Goal: Register for event/course: Sign up to attend an event or enroll in a course

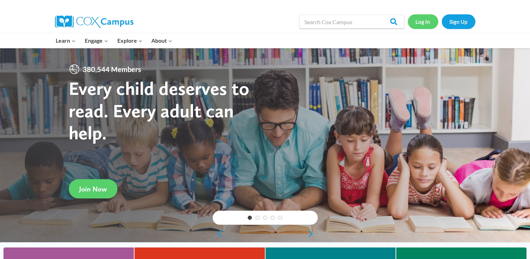
click at [420, 26] on link "Log In" at bounding box center [423, 21] width 30 height 14
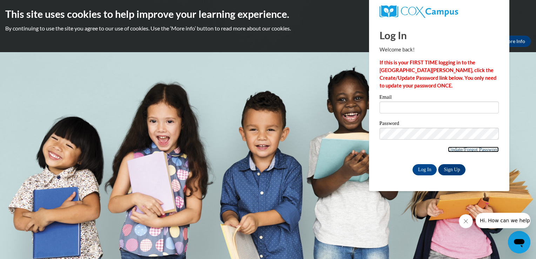
click at [482, 149] on link "Update/Forgot Password" at bounding box center [473, 150] width 51 height 6
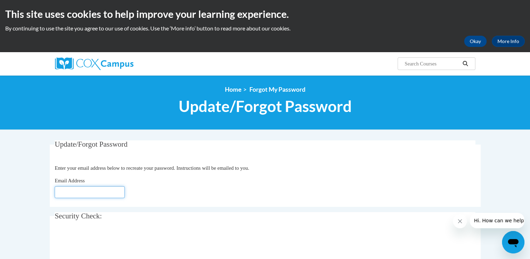
click at [97, 192] on input "Email Address" at bounding box center [90, 192] width 70 height 12
type input "[EMAIL_ADDRESS][DOMAIN_NAME]"
click at [460, 222] on icon "Close message from company" at bounding box center [460, 222] width 6 height 6
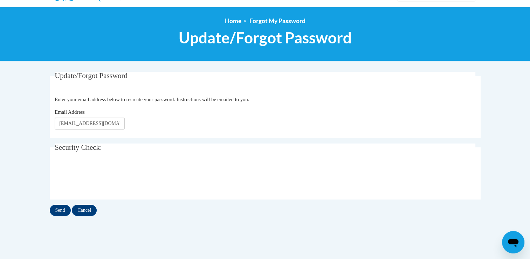
scroll to position [70, 0]
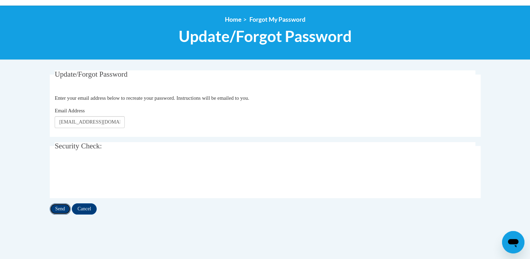
click at [61, 207] on input "Send" at bounding box center [60, 209] width 21 height 11
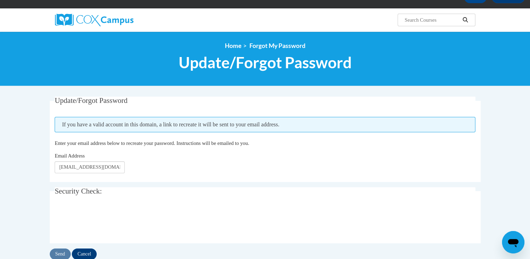
scroll to position [56, 0]
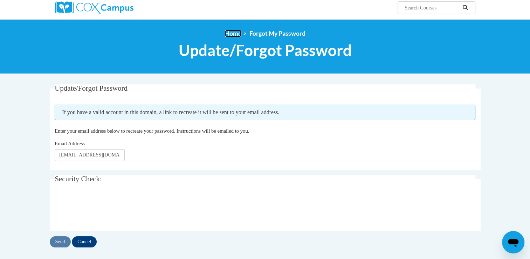
click at [229, 35] on link "Home" at bounding box center [233, 33] width 16 height 7
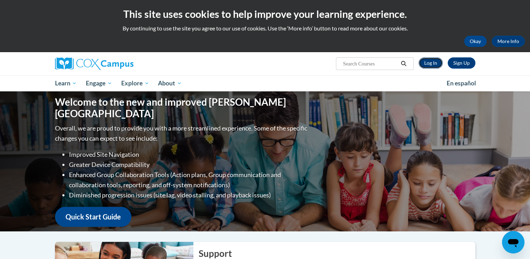
click at [423, 63] on link "Log In" at bounding box center [431, 62] width 24 height 11
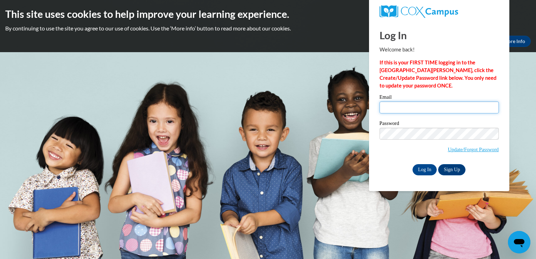
click at [433, 114] on input "Email" at bounding box center [438, 108] width 119 height 12
type input "[EMAIL_ADDRESS][DOMAIN_NAME]"
click at [422, 168] on input "Log In" at bounding box center [424, 169] width 25 height 11
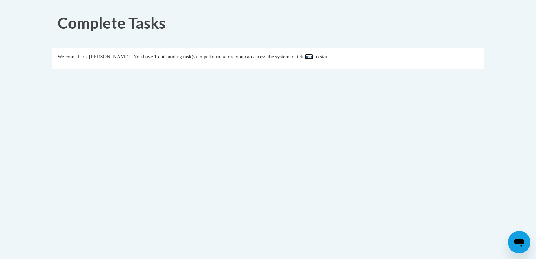
click at [313, 57] on link "here" at bounding box center [308, 57] width 9 height 6
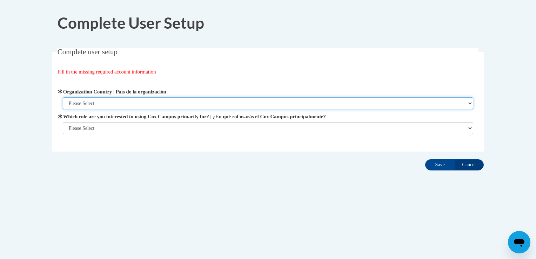
click at [280, 105] on select "Please Select United States | Estados Unidos Outside of the United States | Fue…" at bounding box center [268, 103] width 410 height 12
select select "ad49bcad-a171-4b2e-b99c-48b446064914"
click at [63, 97] on select "Please Select United States | Estados Unidos Outside of the United States | Fue…" at bounding box center [268, 103] width 410 height 12
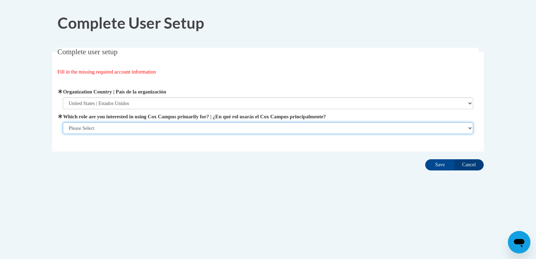
click at [238, 124] on select "Please Select College/University | Colegio/Universidad Community/Nonprofit Part…" at bounding box center [268, 128] width 410 height 12
select select "fbf2d438-af2f-41f8-98f1-81c410e29de3"
click at [63, 122] on select "Please Select College/University | Colegio/Universidad Community/Nonprofit Part…" at bounding box center [268, 128] width 410 height 12
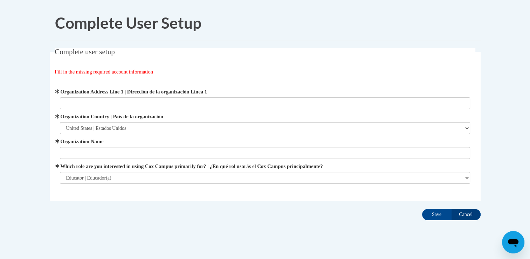
click at [146, 94] on label "Organization Address Line 1 | Dirección de la organización Línea 1" at bounding box center [265, 92] width 410 height 8
click at [146, 97] on input "Organization Address Line 1 | Dirección de la organización Línea 1" at bounding box center [265, 103] width 410 height 12
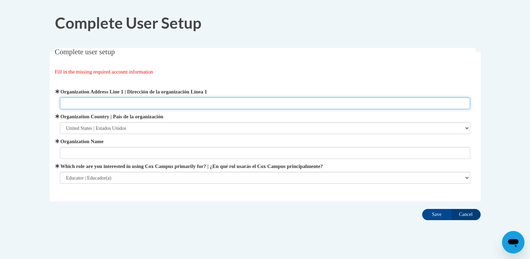
click at [147, 103] on input "Organization Address Line 1 | Dirección de la organización Línea 1" at bounding box center [265, 103] width 410 height 12
type input "P.O. Box 217 Creswell, OR 97426"
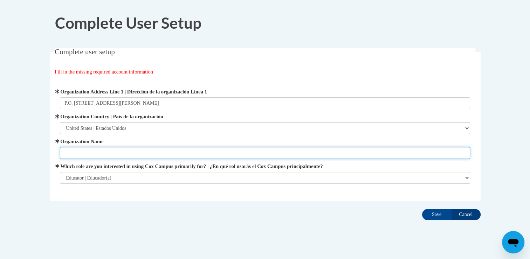
click at [125, 154] on input "Organization Name" at bounding box center [265, 153] width 410 height 12
type input "Creswell Christian Child Care Center"
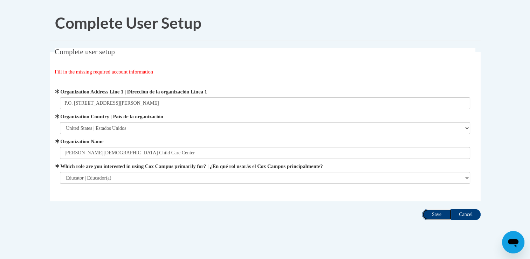
click at [433, 216] on input "Save" at bounding box center [436, 214] width 29 height 11
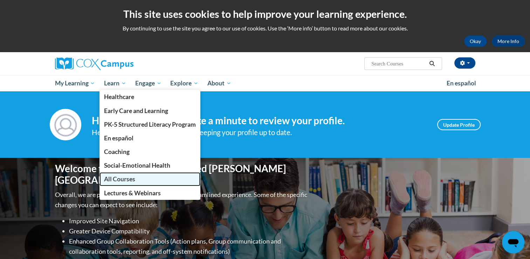
click at [130, 176] on span "All Courses" at bounding box center [119, 179] width 31 height 7
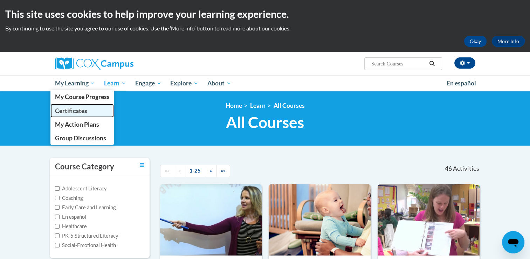
click at [76, 113] on span "Certificates" at bounding box center [71, 110] width 32 height 7
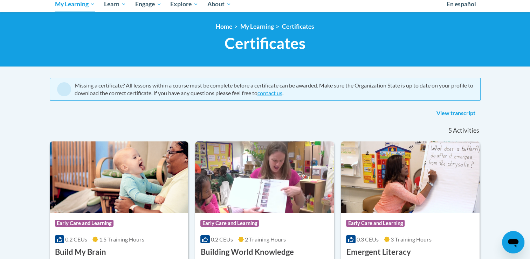
scroll to position [37, 0]
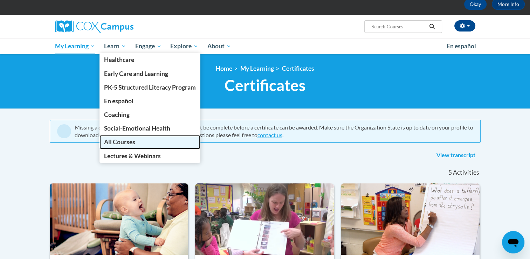
click at [141, 144] on link "All Courses" at bounding box center [150, 142] width 101 height 14
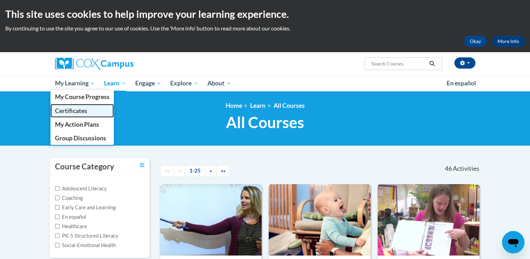
click at [75, 114] on span "Certificates" at bounding box center [71, 110] width 32 height 7
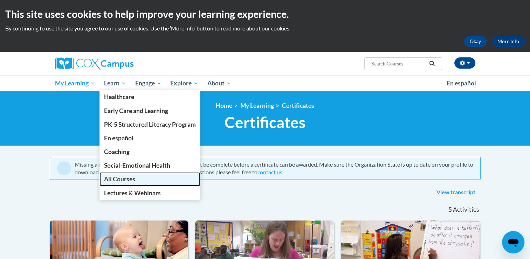
click at [125, 181] on span "All Courses" at bounding box center [119, 179] width 31 height 7
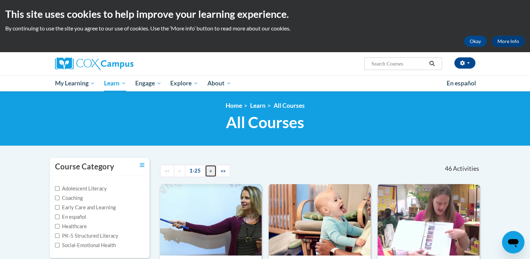
click at [212, 176] on link "»" at bounding box center [211, 171] width 12 height 12
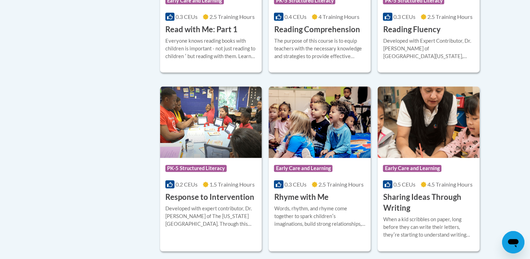
scroll to position [434, 0]
click at [228, 209] on div "Developed with expert contributor, Dr. [PERSON_NAME] of The [US_STATE][GEOGRAPH…" at bounding box center [210, 216] width 91 height 23
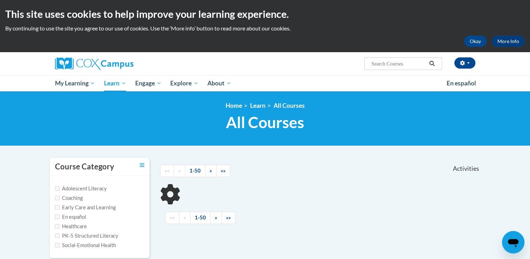
scroll to position [165, 0]
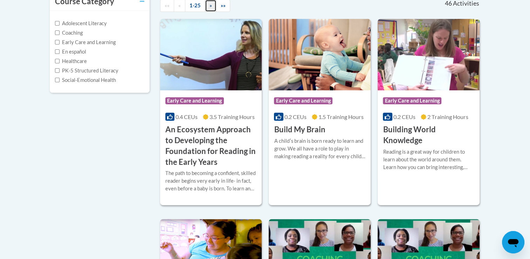
click at [210, 4] on span "»" at bounding box center [211, 5] width 2 height 6
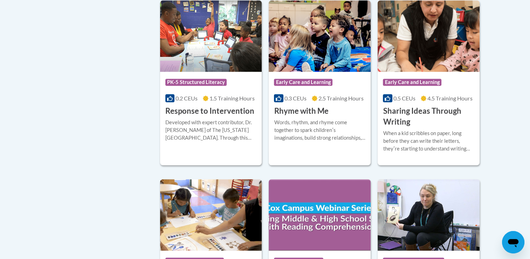
scroll to position [520, 0]
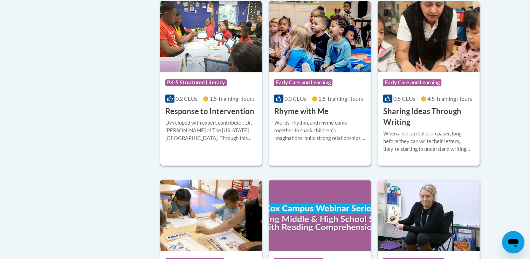
click at [220, 112] on h3 "Response to Intervention" at bounding box center [209, 111] width 89 height 11
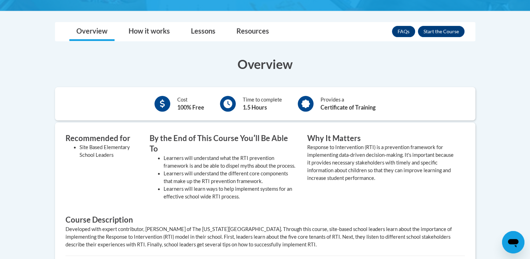
scroll to position [191, 0]
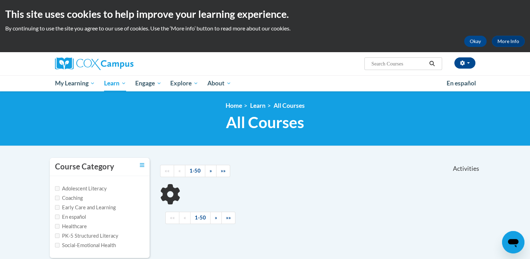
scroll to position [165, 0]
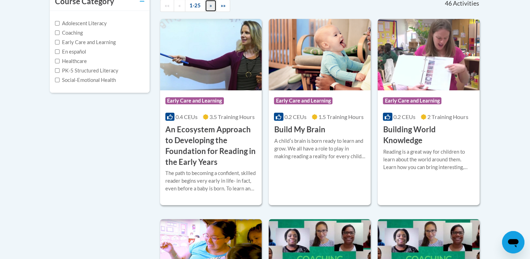
click at [211, 8] on link "»" at bounding box center [211, 6] width 12 height 12
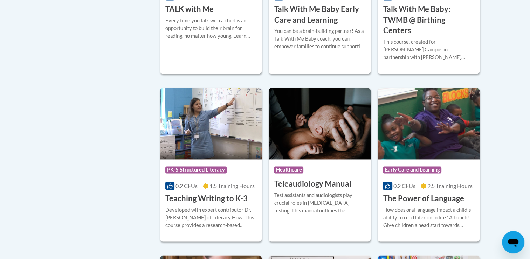
scroll to position [1016, 0]
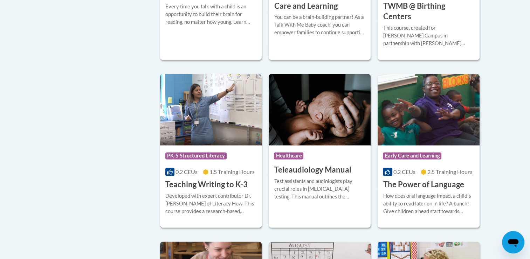
click at [192, 179] on h3 "Teaching Writing to K-3" at bounding box center [206, 184] width 82 height 11
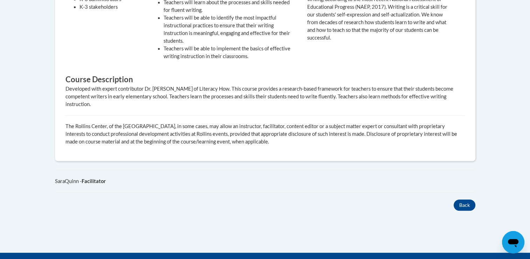
scroll to position [109, 0]
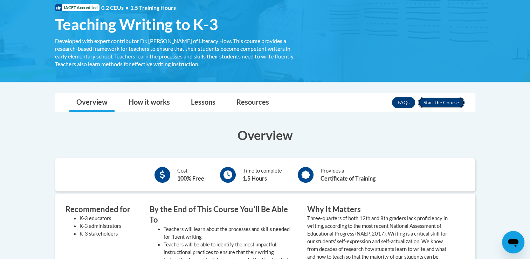
click at [432, 100] on button "Enroll" at bounding box center [441, 102] width 47 height 11
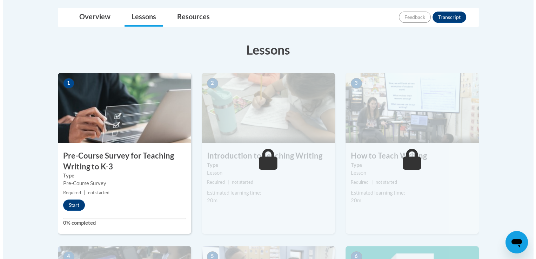
scroll to position [163, 0]
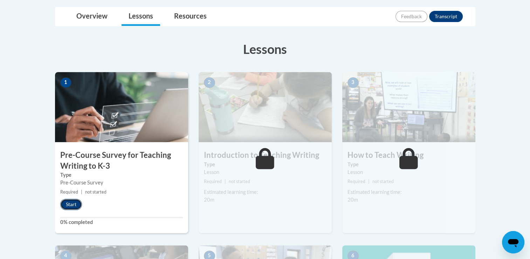
click at [74, 202] on button "Start" at bounding box center [71, 204] width 22 height 11
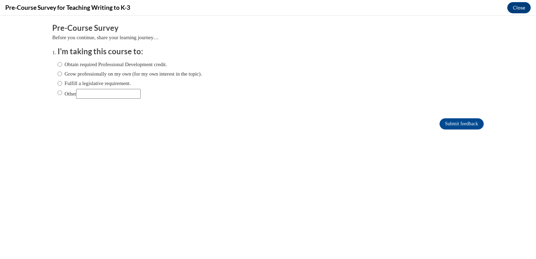
scroll to position [0, 0]
click at [57, 63] on input "Obtain required Professional Development credit." at bounding box center [59, 65] width 5 height 8
radio input "true"
click at [450, 129] on input "Submit feedback" at bounding box center [461, 123] width 44 height 11
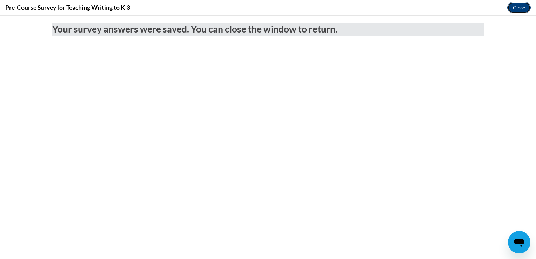
click at [517, 7] on button "Close" at bounding box center [518, 7] width 23 height 11
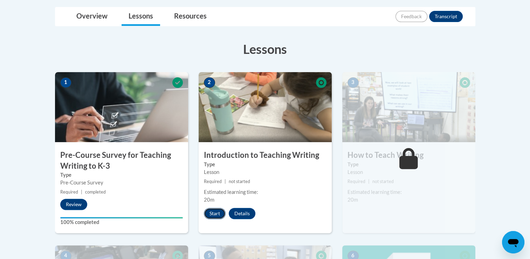
click at [216, 213] on button "Start" at bounding box center [215, 213] width 22 height 11
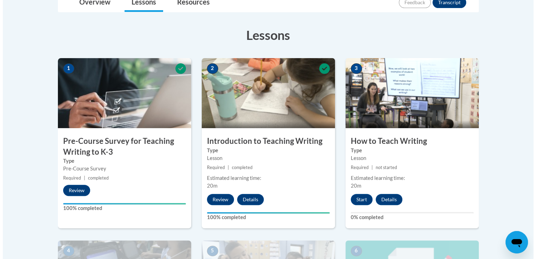
scroll to position [182, 0]
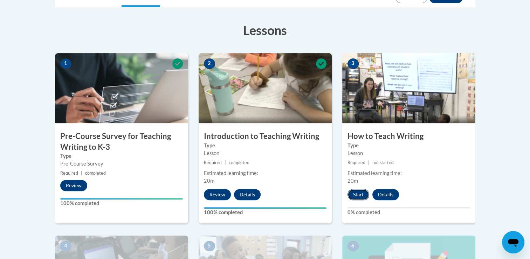
click at [356, 194] on button "Start" at bounding box center [359, 194] width 22 height 11
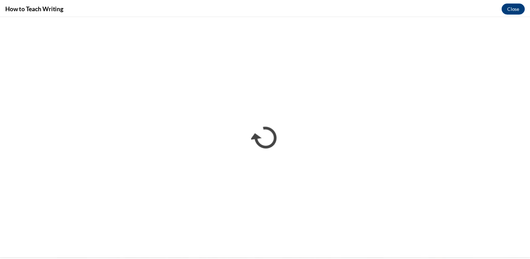
scroll to position [0, 0]
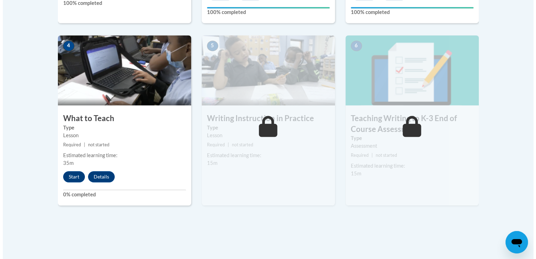
scroll to position [383, 0]
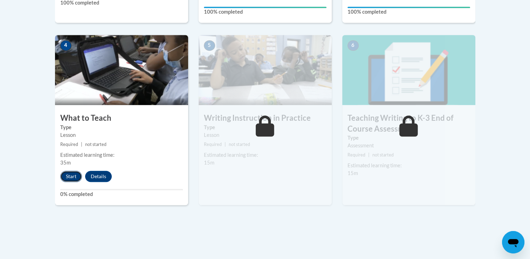
click at [72, 175] on button "Start" at bounding box center [71, 176] width 22 height 11
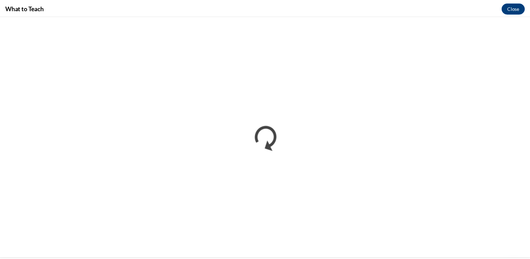
scroll to position [0, 0]
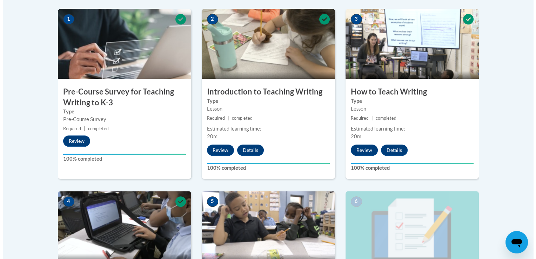
scroll to position [454, 0]
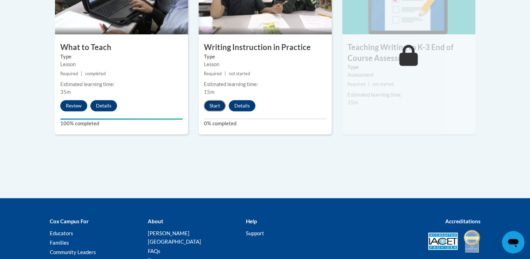
click at [215, 106] on button "Start" at bounding box center [215, 105] width 22 height 11
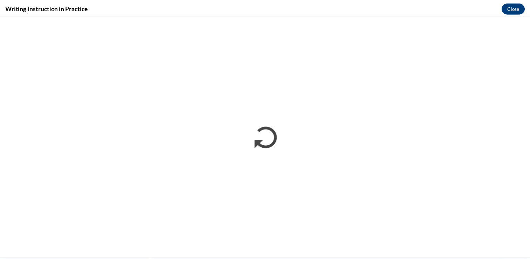
scroll to position [0, 0]
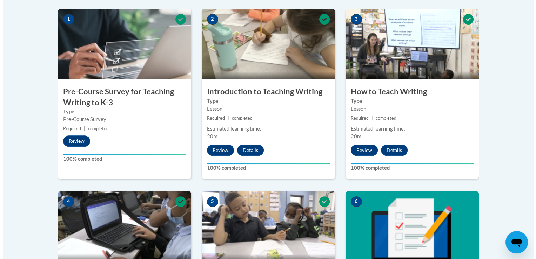
scroll to position [454, 0]
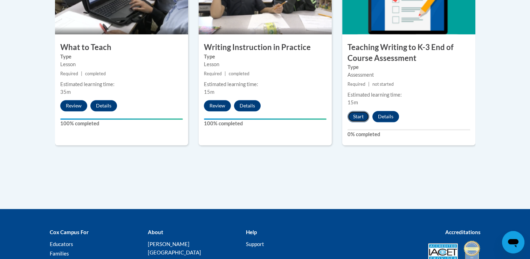
click at [359, 114] on button "Start" at bounding box center [359, 116] width 22 height 11
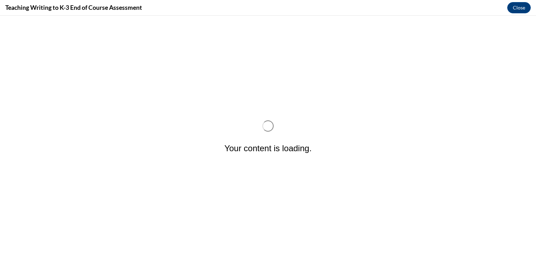
scroll to position [0, 0]
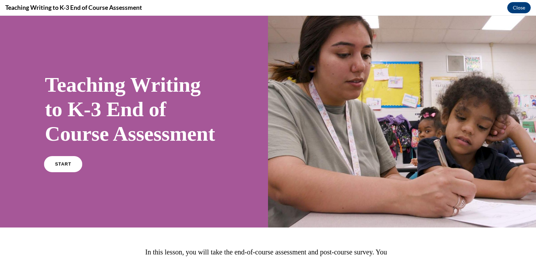
click at [64, 172] on link "START" at bounding box center [63, 164] width 38 height 16
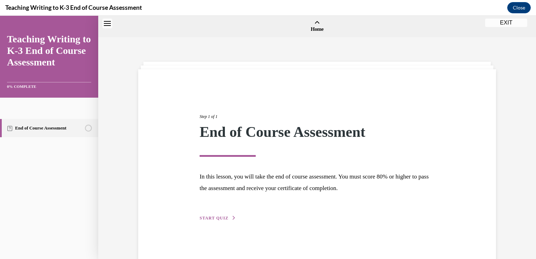
scroll to position [21, 0]
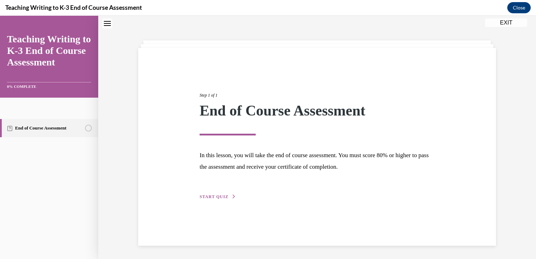
click at [224, 194] on button "START QUIZ" at bounding box center [217, 197] width 36 height 6
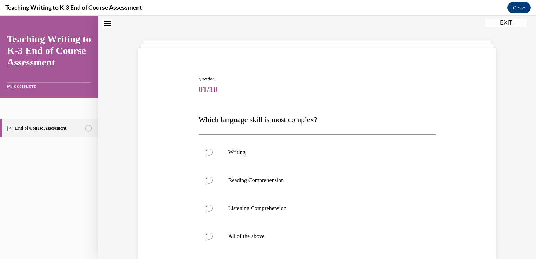
scroll to position [21, 0]
click at [208, 151] on div at bounding box center [208, 152] width 7 height 7
click at [208, 151] on input "Writing" at bounding box center [208, 152] width 7 height 7
radio input "true"
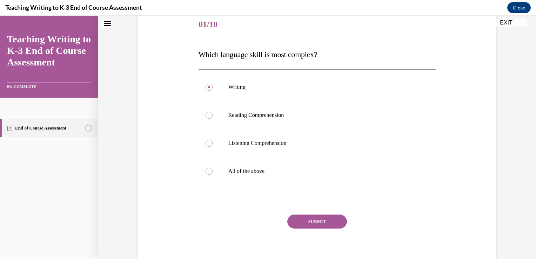
scroll to position [91, 0]
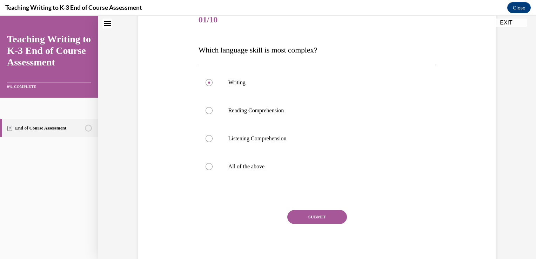
click at [327, 212] on button "SUBMIT" at bounding box center [317, 217] width 60 height 14
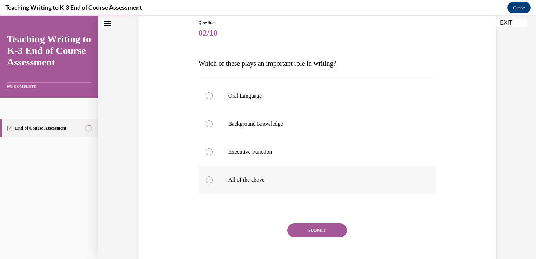
click at [206, 178] on div at bounding box center [208, 180] width 7 height 7
click at [206, 178] on input "All of the above" at bounding box center [208, 180] width 7 height 7
radio input "true"
click at [313, 229] on button "SUBMIT" at bounding box center [317, 231] width 60 height 14
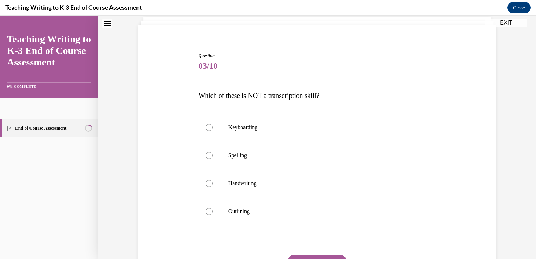
scroll to position [49, 0]
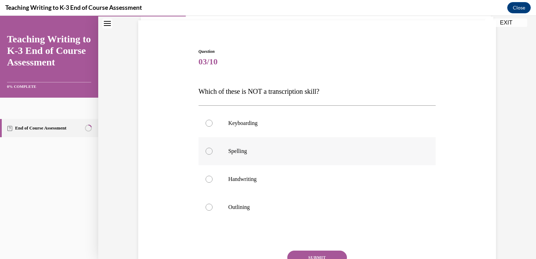
click at [205, 152] on div at bounding box center [208, 151] width 7 height 7
click at [205, 152] on input "Spelling" at bounding box center [208, 151] width 7 height 7
radio input "true"
click at [330, 254] on button "SUBMIT" at bounding box center [317, 258] width 60 height 14
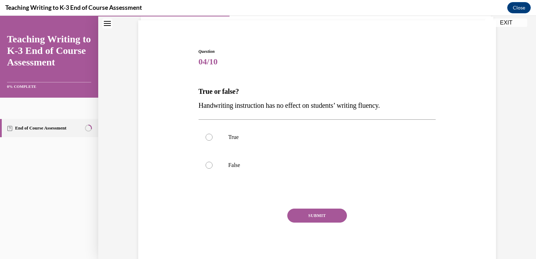
scroll to position [21, 0]
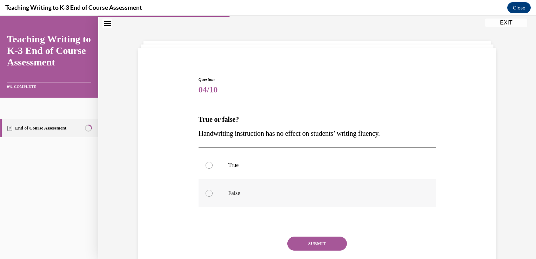
click at [206, 192] on div at bounding box center [208, 193] width 7 height 7
click at [206, 192] on input "False" at bounding box center [208, 193] width 7 height 7
radio input "true"
click at [315, 243] on button "SUBMIT" at bounding box center [317, 244] width 60 height 14
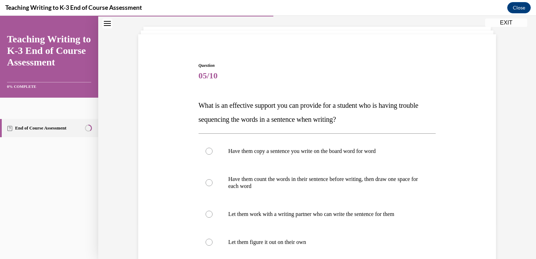
scroll to position [49, 0]
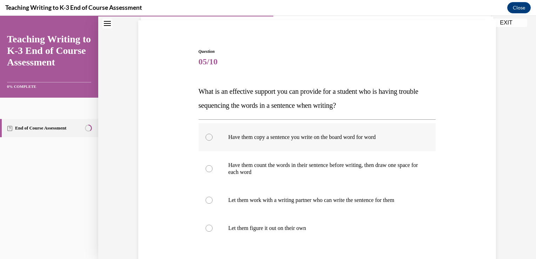
click at [205, 136] on div at bounding box center [208, 137] width 7 height 7
click at [205, 136] on input "Have them copy a sentence you write on the board word for word" at bounding box center [208, 137] width 7 height 7
radio input "true"
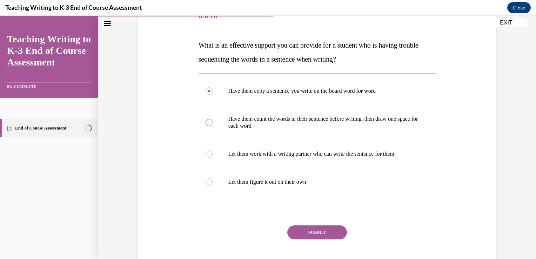
scroll to position [105, 0]
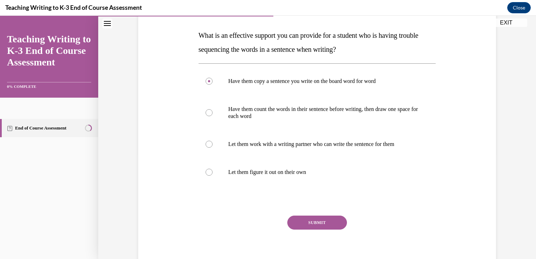
click at [327, 224] on button "SUBMIT" at bounding box center [317, 223] width 60 height 14
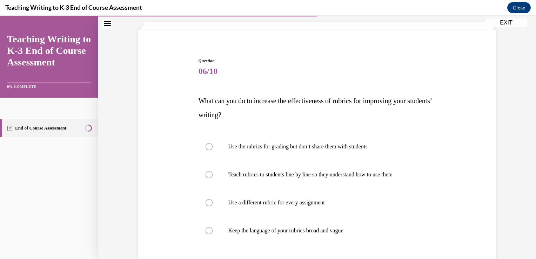
scroll to position [42, 0]
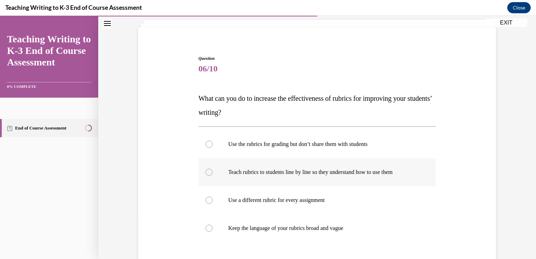
click at [205, 171] on div at bounding box center [208, 172] width 7 height 7
click at [205, 171] on input "Teach rubrics to students line by line so they understand how to use them" at bounding box center [208, 172] width 7 height 7
radio input "true"
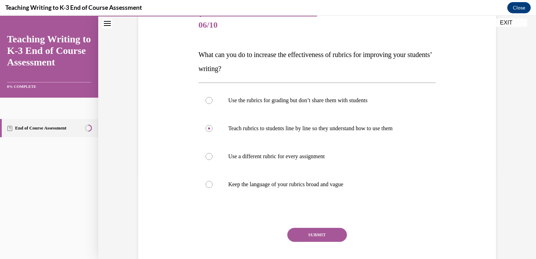
scroll to position [98, 0]
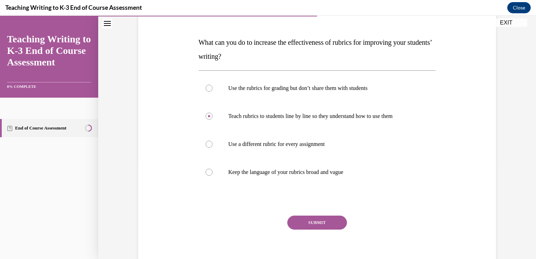
click at [335, 225] on button "SUBMIT" at bounding box center [317, 223] width 60 height 14
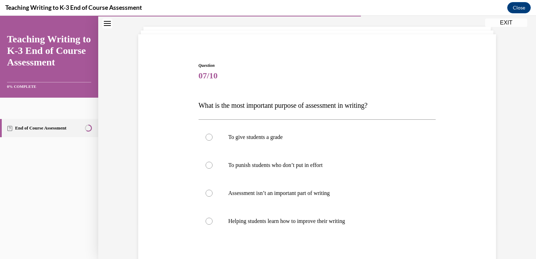
scroll to position [42, 0]
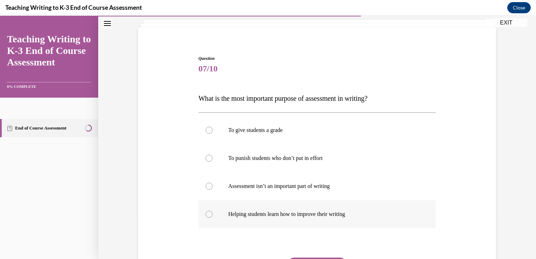
click at [209, 214] on div at bounding box center [208, 214] width 7 height 7
click at [209, 214] on input "Helping students learn how to improve their writing" at bounding box center [208, 214] width 7 height 7
radio input "true"
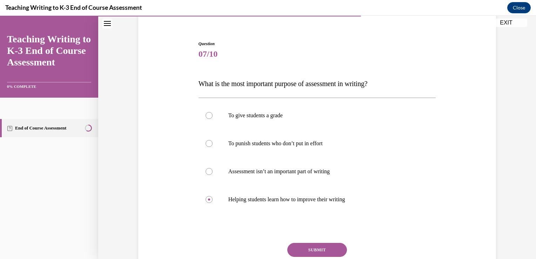
scroll to position [70, 0]
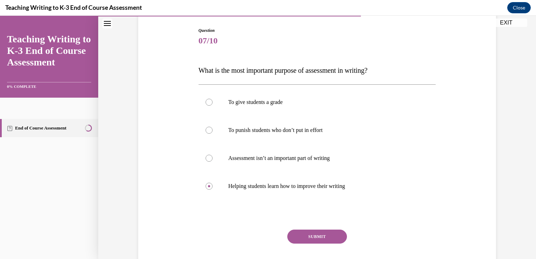
click at [314, 234] on button "SUBMIT" at bounding box center [317, 237] width 60 height 14
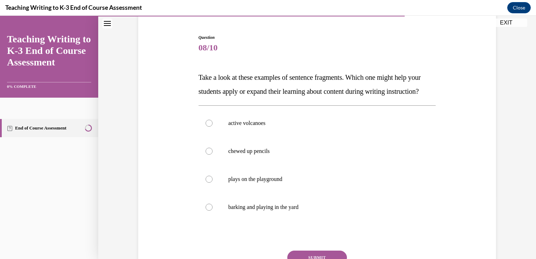
scroll to position [77, 0]
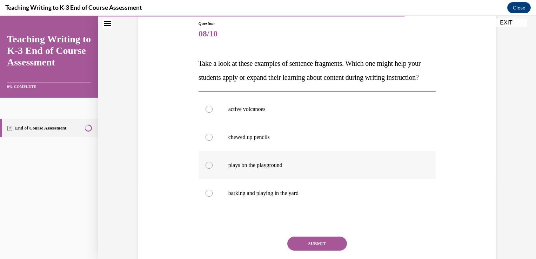
click at [207, 169] on div at bounding box center [208, 165] width 7 height 7
click at [207, 169] on input "plays on the playground" at bounding box center [208, 165] width 7 height 7
radio input "true"
click at [306, 251] on button "SUBMIT" at bounding box center [317, 244] width 60 height 14
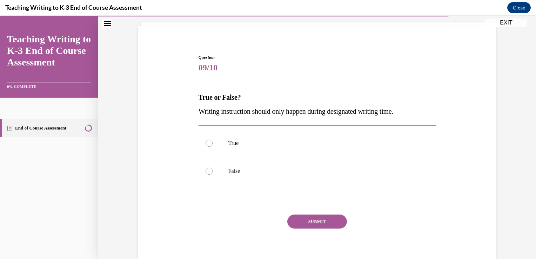
scroll to position [21, 0]
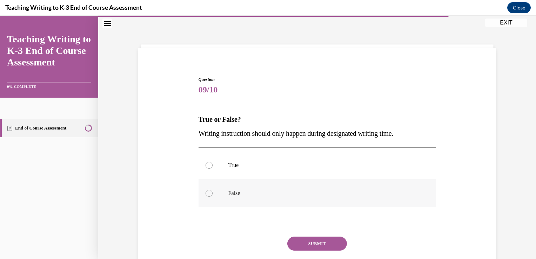
click at [206, 193] on div at bounding box center [208, 193] width 7 height 7
click at [206, 193] on input "False" at bounding box center [208, 193] width 7 height 7
radio input "true"
click at [296, 244] on button "SUBMIT" at bounding box center [317, 244] width 60 height 14
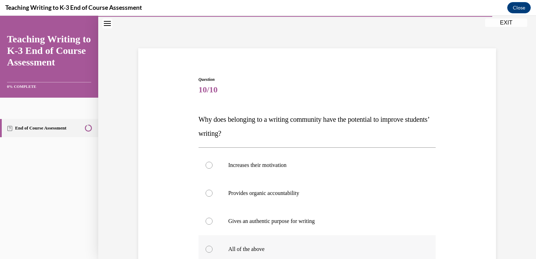
click at [208, 248] on div at bounding box center [208, 249] width 7 height 7
click at [208, 248] on input "All of the above" at bounding box center [208, 249] width 7 height 7
radio input "true"
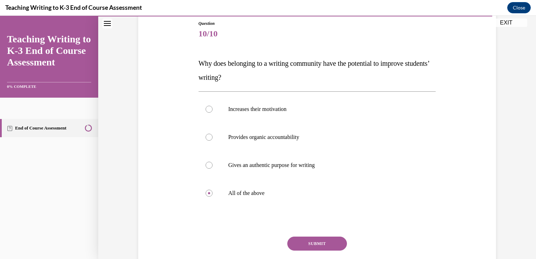
scroll to position [91, 0]
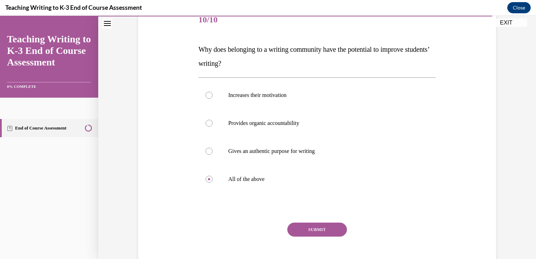
click at [334, 229] on button "SUBMIT" at bounding box center [317, 230] width 60 height 14
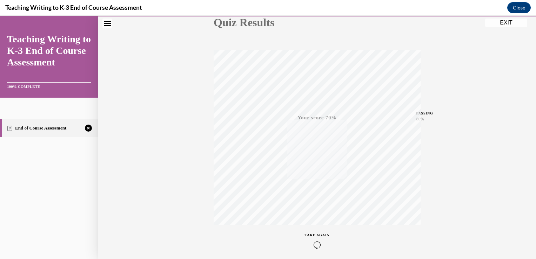
scroll to position [115, 0]
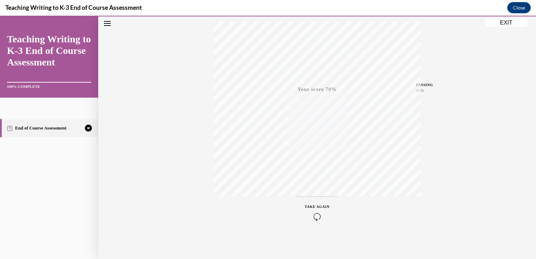
click at [314, 216] on icon "button" at bounding box center [317, 217] width 25 height 8
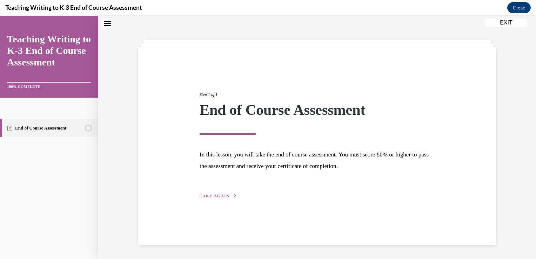
scroll to position [22, 0]
click at [220, 195] on span "TAKE AGAIN" at bounding box center [214, 196] width 30 height 5
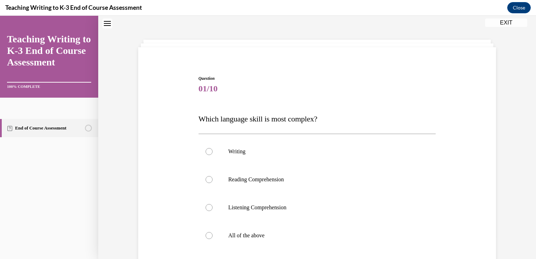
scroll to position [21, 0]
click at [205, 210] on div at bounding box center [208, 208] width 7 height 7
click at [205, 210] on input "Listening Comprehension" at bounding box center [208, 208] width 7 height 7
radio input "true"
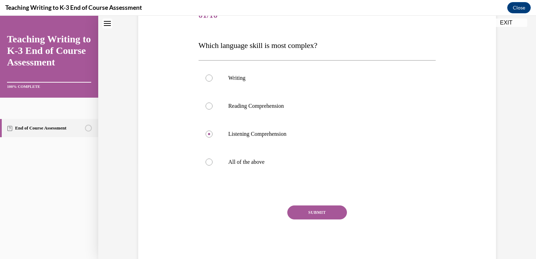
scroll to position [105, 0]
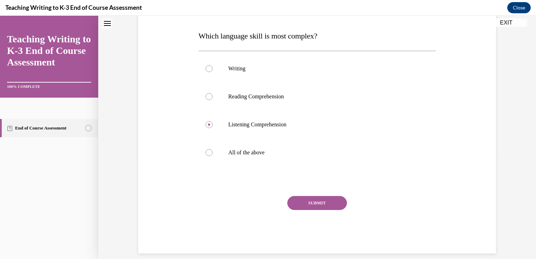
click at [332, 198] on button "SUBMIT" at bounding box center [317, 203] width 60 height 14
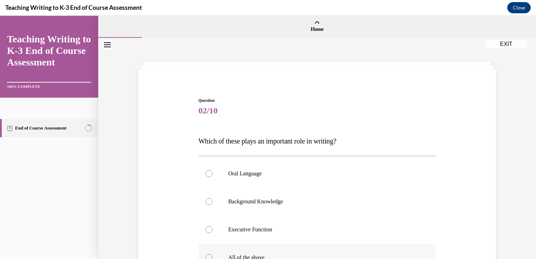
click at [206, 257] on div at bounding box center [208, 257] width 7 height 7
click at [206, 257] on input "All of the above" at bounding box center [208, 257] width 7 height 7
radio input "true"
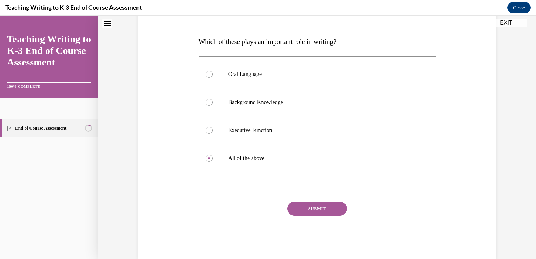
scroll to position [100, 0]
click at [323, 202] on button "SUBMIT" at bounding box center [317, 209] width 60 height 14
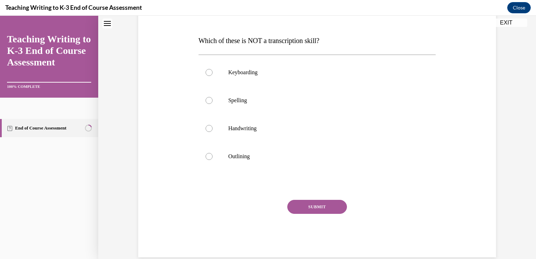
scroll to position [0, 0]
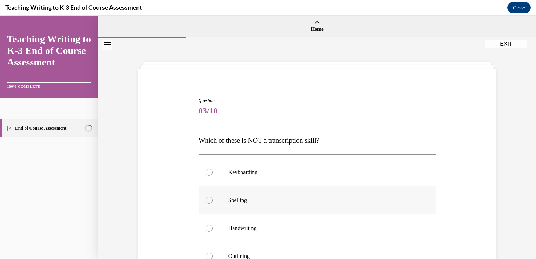
click at [205, 202] on div at bounding box center [208, 200] width 7 height 7
click at [205, 202] on input "Spelling" at bounding box center [208, 200] width 7 height 7
radio input "true"
click at [206, 258] on div at bounding box center [208, 256] width 7 height 7
click at [206, 258] on input "Outlining" at bounding box center [208, 256] width 7 height 7
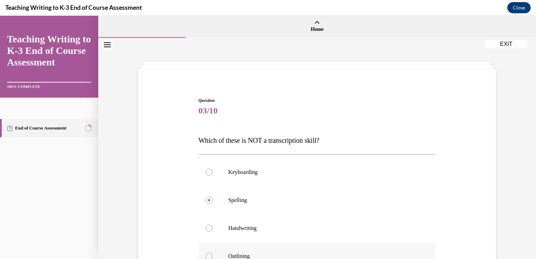
radio input "true"
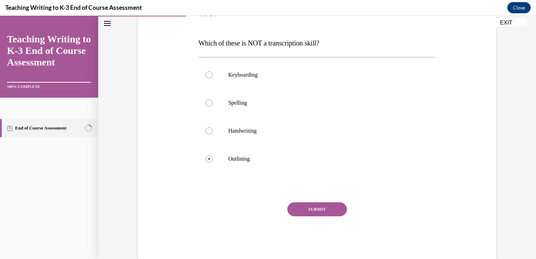
scroll to position [98, 0]
click at [328, 205] on button "SUBMIT" at bounding box center [317, 209] width 60 height 14
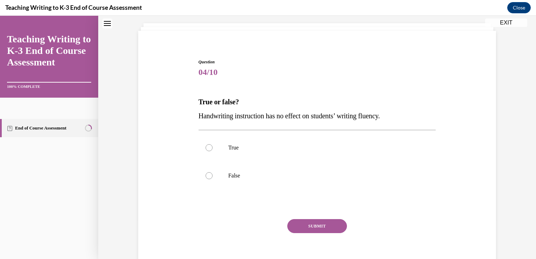
scroll to position [21, 0]
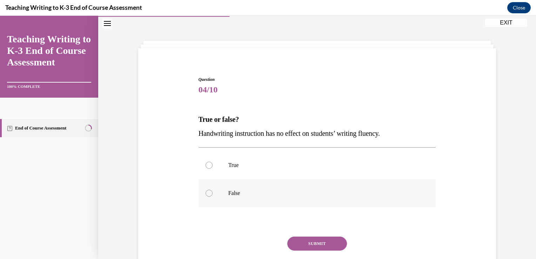
click at [205, 192] on div at bounding box center [208, 193] width 7 height 7
click at [205, 192] on input "False" at bounding box center [208, 193] width 7 height 7
radio input "true"
click at [296, 243] on button "SUBMIT" at bounding box center [317, 244] width 60 height 14
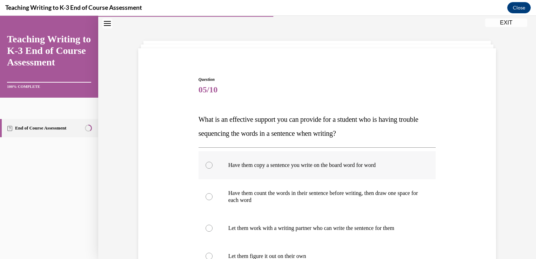
click at [206, 166] on div at bounding box center [208, 165] width 7 height 7
click at [206, 166] on input "Have them copy a sentence you write on the board word for word" at bounding box center [208, 165] width 7 height 7
radio input "true"
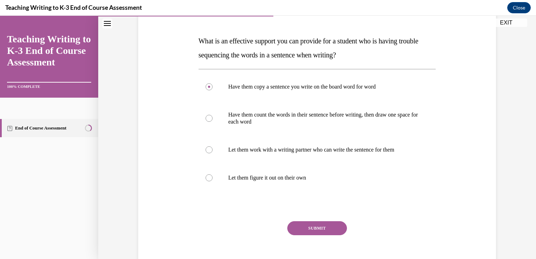
scroll to position [105, 0]
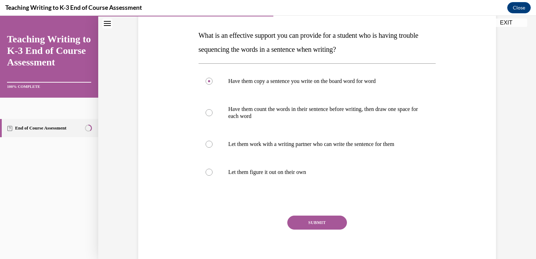
click at [324, 219] on button "SUBMIT" at bounding box center [317, 223] width 60 height 14
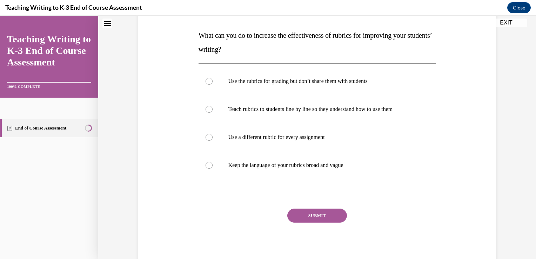
scroll to position [0, 0]
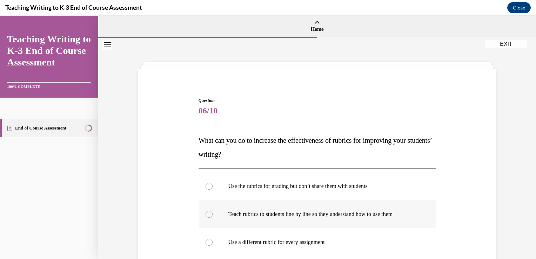
click at [206, 215] on div at bounding box center [208, 214] width 7 height 7
click at [206, 215] on input "Teach rubrics to students line by line so they understand how to use them" at bounding box center [208, 214] width 7 height 7
radio input "true"
click at [528, 255] on div "Question 06/10 What can you do to increase the effectiveness of rubrics for imp…" at bounding box center [316, 212] width 437 height 348
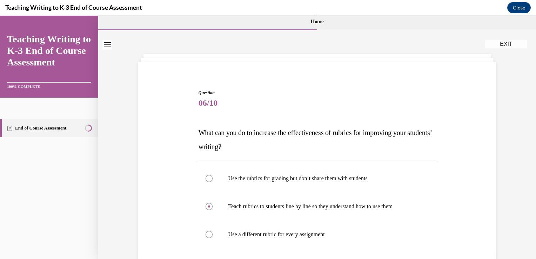
click at [528, 255] on div "Question 06/10 What can you do to increase the effectiveness of rubrics for imp…" at bounding box center [316, 204] width 437 height 348
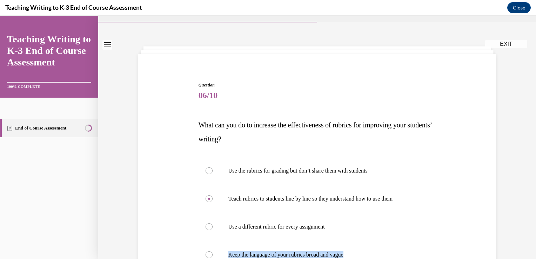
click at [528, 255] on div "Question 06/10 What can you do to increase the effectiveness of rubrics for imp…" at bounding box center [316, 196] width 437 height 348
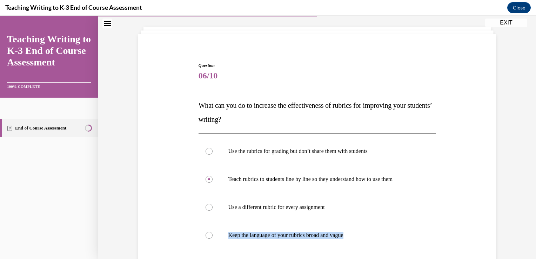
click at [528, 255] on div "Question 06/10 What can you do to increase the effectiveness of rubrics for imp…" at bounding box center [316, 177] width 437 height 348
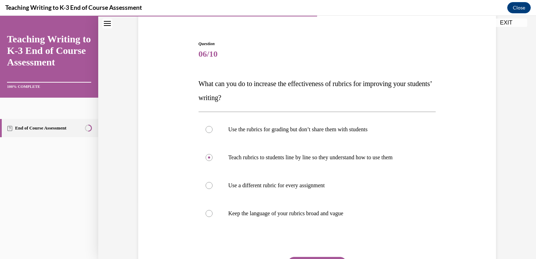
click at [528, 255] on div "Question 06/10 What can you do to increase the effectiveness of rubrics for imp…" at bounding box center [316, 155] width 437 height 348
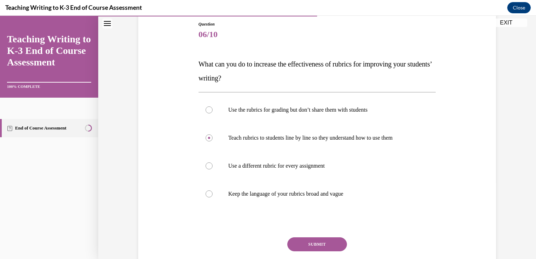
scroll to position [88, 0]
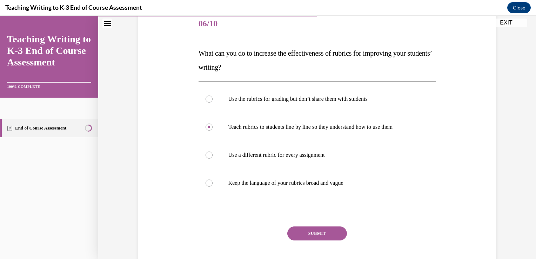
click at [528, 255] on div "Question 06/10 What can you do to increase the effectiveness of rubrics for imp…" at bounding box center [316, 125] width 437 height 348
click at [316, 229] on button "SUBMIT" at bounding box center [317, 233] width 60 height 14
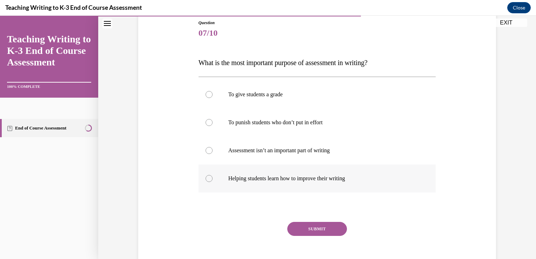
click at [207, 180] on div at bounding box center [208, 178] width 7 height 7
click at [207, 180] on input "Helping students learn how to improve their writing" at bounding box center [208, 178] width 7 height 7
radio input "true"
click at [304, 226] on button "SUBMIT" at bounding box center [317, 229] width 60 height 14
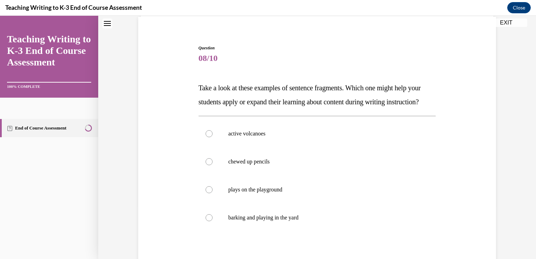
scroll to position [21, 0]
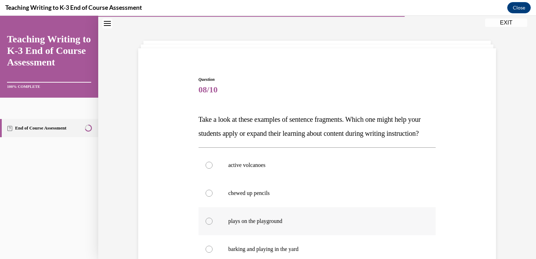
click at [205, 225] on div at bounding box center [208, 221] width 7 height 7
click at [205, 225] on input "plays on the playground" at bounding box center [208, 221] width 7 height 7
radio input "true"
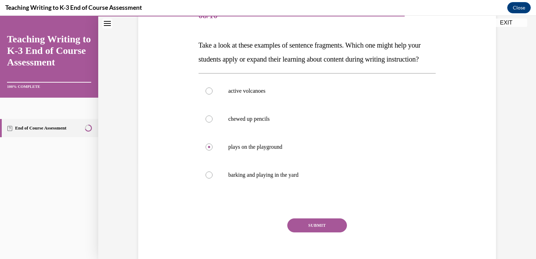
scroll to position [105, 0]
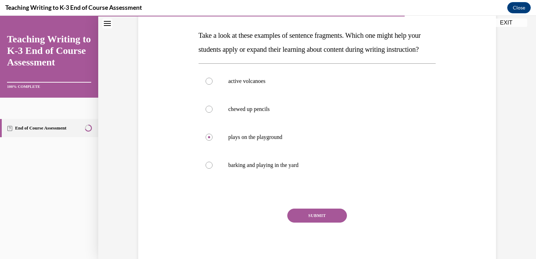
click at [325, 237] on div "SUBMIT" at bounding box center [316, 226] width 237 height 35
click at [332, 223] on button "SUBMIT" at bounding box center [317, 216] width 60 height 14
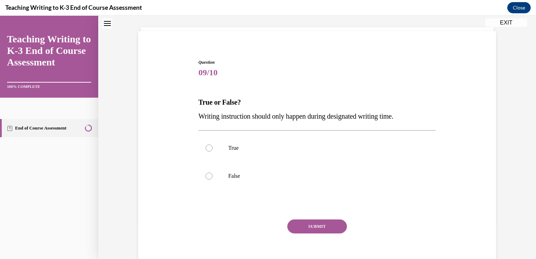
scroll to position [21, 0]
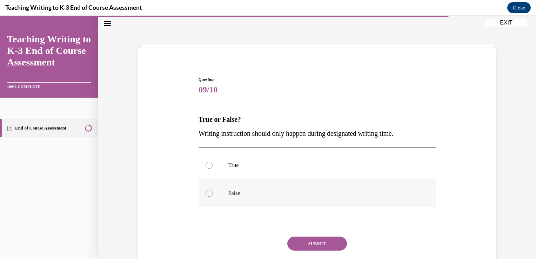
click at [208, 195] on div at bounding box center [208, 193] width 7 height 7
click at [208, 195] on input "False" at bounding box center [208, 193] width 7 height 7
radio input "true"
click at [308, 241] on button "SUBMIT" at bounding box center [317, 244] width 60 height 14
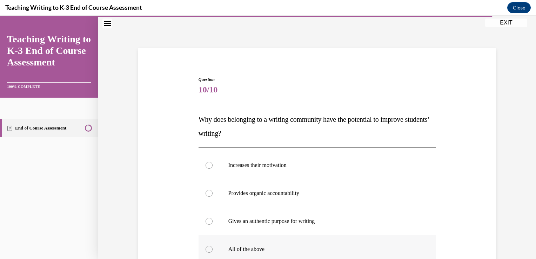
click at [206, 250] on div at bounding box center [208, 249] width 7 height 7
click at [206, 250] on input "All of the above" at bounding box center [208, 249] width 7 height 7
radio input "true"
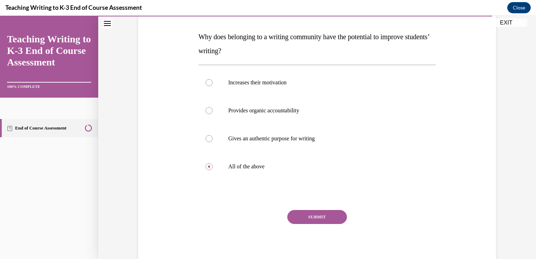
scroll to position [105, 0]
click at [331, 212] on button "SUBMIT" at bounding box center [317, 216] width 60 height 14
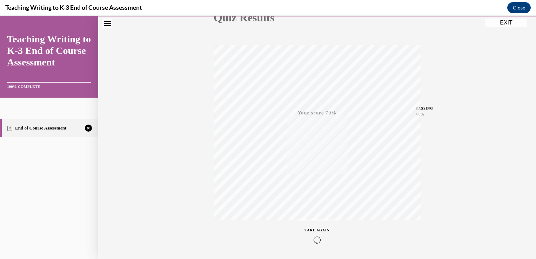
scroll to position [115, 0]
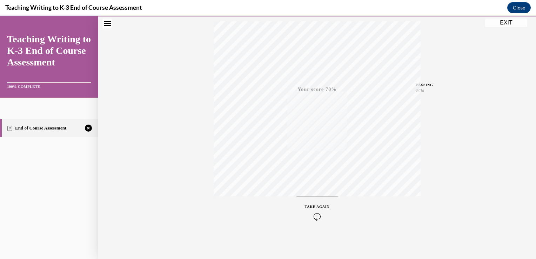
click at [315, 213] on icon "button" at bounding box center [317, 217] width 25 height 8
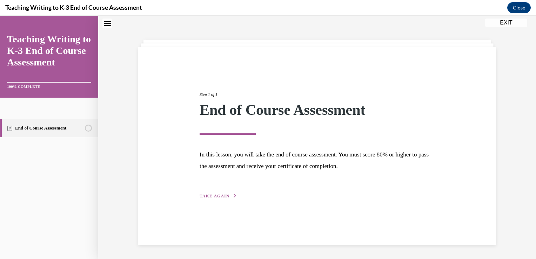
click at [227, 193] on button "TAKE AGAIN" at bounding box center [218, 196] width 38 height 6
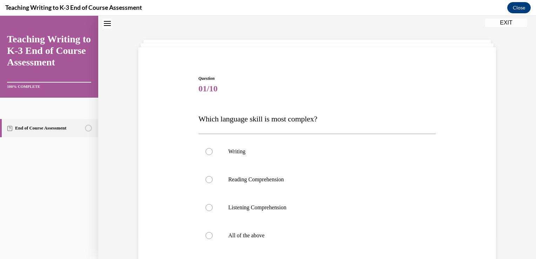
scroll to position [21, 0]
click at [207, 238] on div at bounding box center [208, 236] width 7 height 7
click at [207, 238] on input "All of the above" at bounding box center [208, 236] width 7 height 7
radio input "true"
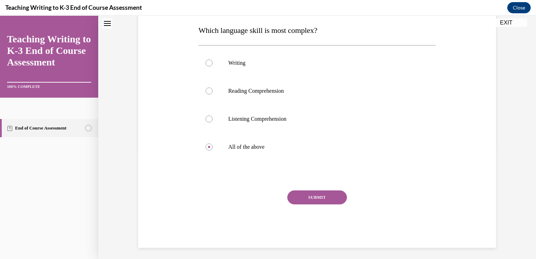
scroll to position [114, 0]
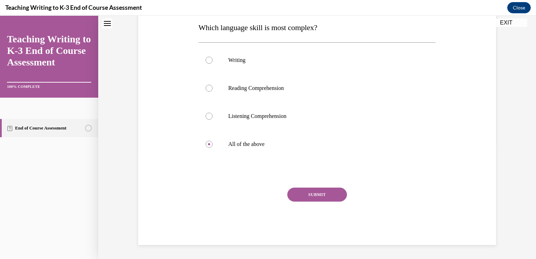
click at [326, 199] on button "SUBMIT" at bounding box center [317, 195] width 60 height 14
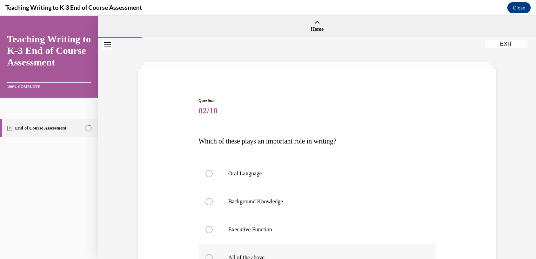
click at [205, 255] on div at bounding box center [208, 257] width 7 height 7
click at [205, 255] on input "All of the above" at bounding box center [208, 257] width 7 height 7
radio input "true"
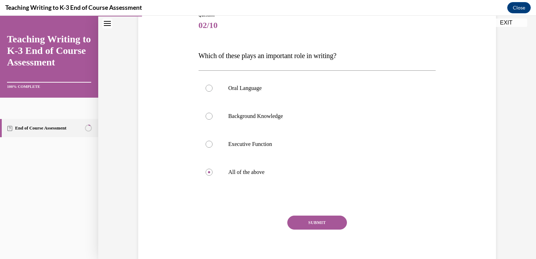
scroll to position [86, 0]
click at [328, 220] on button "SUBMIT" at bounding box center [317, 223] width 60 height 14
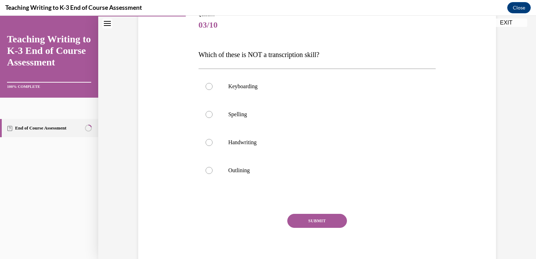
scroll to position [78, 0]
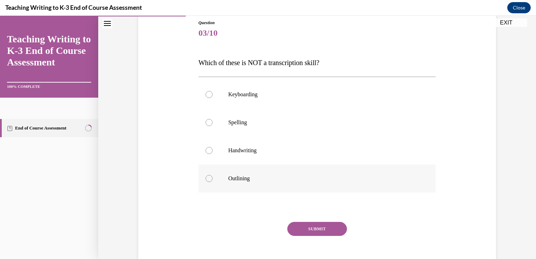
click at [206, 179] on div at bounding box center [208, 178] width 7 height 7
click at [206, 179] on input "Outlining" at bounding box center [208, 178] width 7 height 7
radio input "true"
click at [310, 233] on button "SUBMIT" at bounding box center [317, 229] width 60 height 14
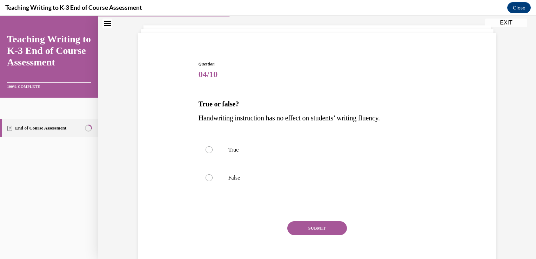
scroll to position [21, 0]
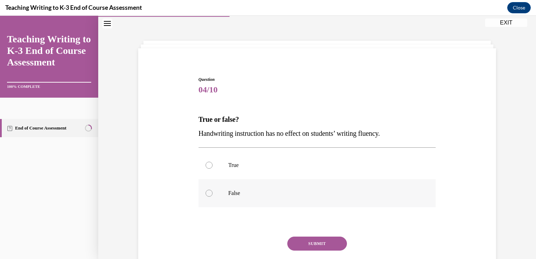
click at [207, 192] on div at bounding box center [208, 193] width 7 height 7
click at [207, 192] on input "False" at bounding box center [208, 193] width 7 height 7
radio input "true"
click at [307, 245] on button "SUBMIT" at bounding box center [317, 244] width 60 height 14
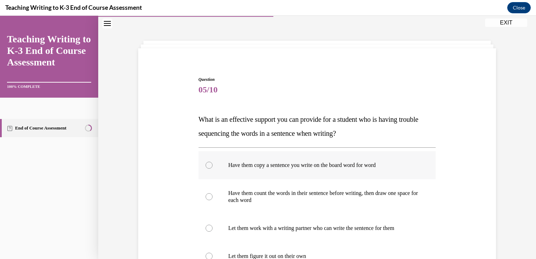
click at [206, 162] on div at bounding box center [208, 165] width 7 height 7
click at [206, 162] on input "Have them copy a sentence you write on the board word for word" at bounding box center [208, 165] width 7 height 7
radio input "true"
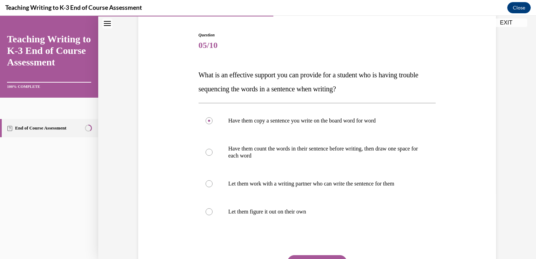
scroll to position [77, 0]
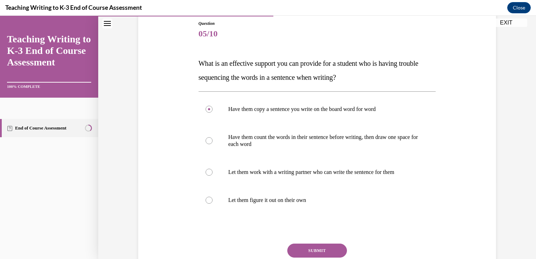
click at [295, 246] on button "SUBMIT" at bounding box center [317, 251] width 60 height 14
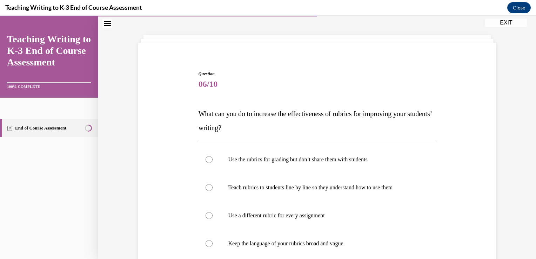
scroll to position [21, 0]
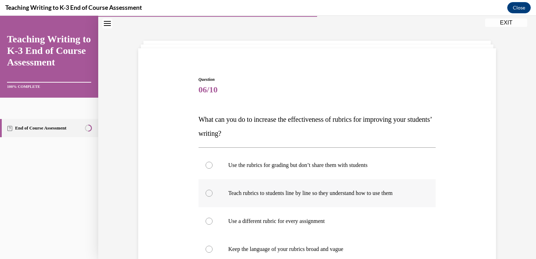
click at [206, 192] on div at bounding box center [208, 193] width 7 height 7
click at [206, 192] on input "Teach rubrics to students line by line so they understand how to use them" at bounding box center [208, 193] width 7 height 7
radio input "true"
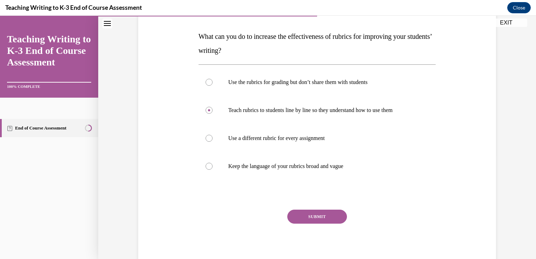
scroll to position [105, 0]
click at [317, 219] on button "SUBMIT" at bounding box center [317, 216] width 60 height 14
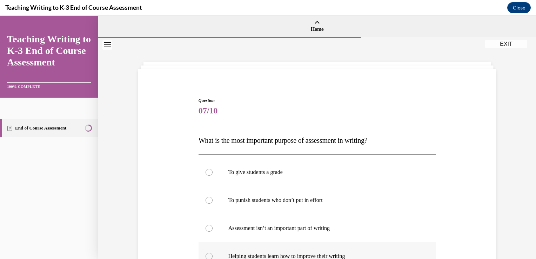
click at [206, 257] on div at bounding box center [208, 256] width 7 height 7
click at [206, 257] on input "Helping students learn how to improve their writing" at bounding box center [208, 256] width 7 height 7
radio input "true"
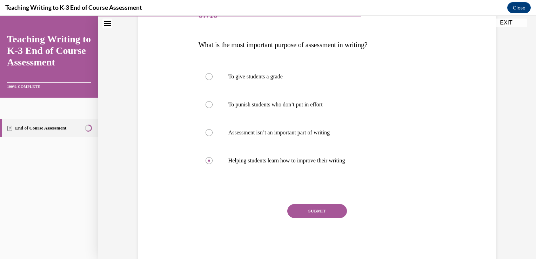
scroll to position [98, 0]
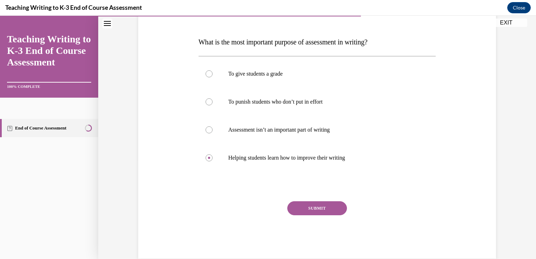
click at [334, 207] on button "SUBMIT" at bounding box center [317, 209] width 60 height 14
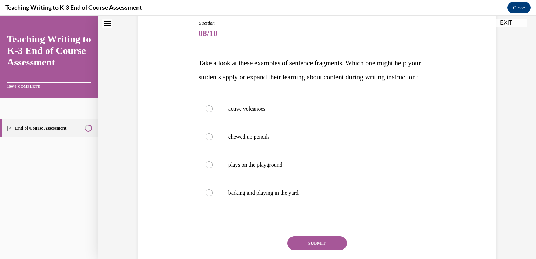
scroll to position [84, 0]
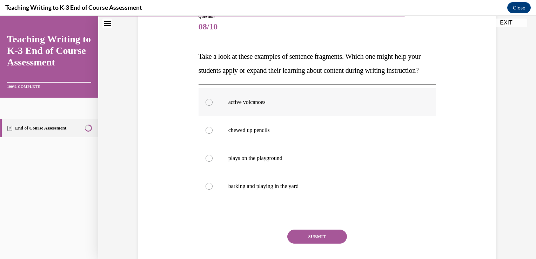
click at [206, 106] on div at bounding box center [208, 102] width 7 height 7
click at [206, 106] on input "active volcanoes" at bounding box center [208, 102] width 7 height 7
radio input "true"
click at [308, 244] on button "SUBMIT" at bounding box center [317, 237] width 60 height 14
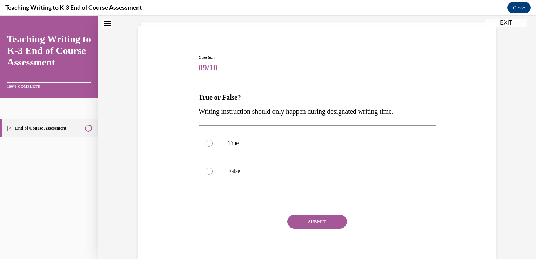
scroll to position [21, 0]
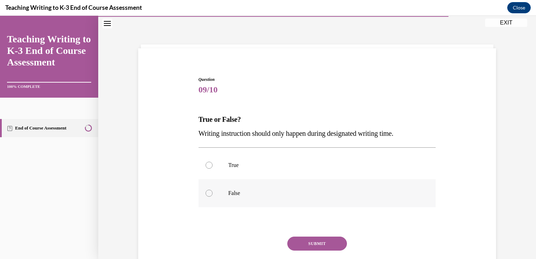
click at [206, 192] on div at bounding box center [208, 193] width 7 height 7
click at [206, 192] on input "False" at bounding box center [208, 193] width 7 height 7
radio input "true"
click at [329, 243] on button "SUBMIT" at bounding box center [317, 244] width 60 height 14
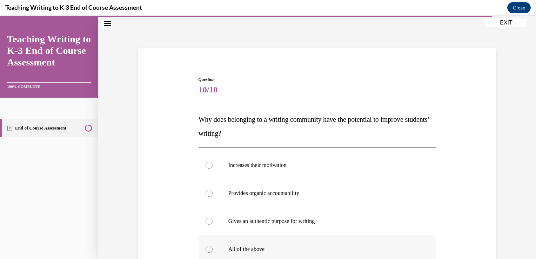
click at [208, 247] on div at bounding box center [208, 249] width 7 height 7
click at [208, 247] on input "All of the above" at bounding box center [208, 249] width 7 height 7
radio input "true"
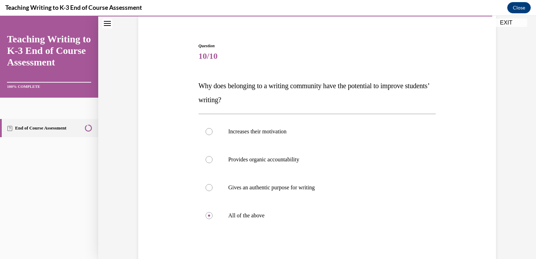
scroll to position [63, 0]
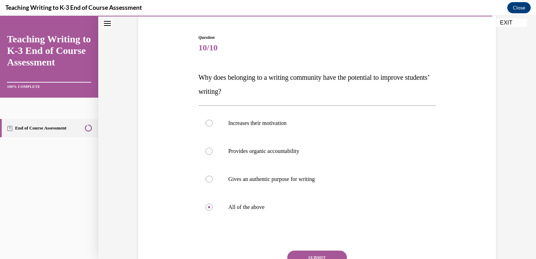
click at [328, 257] on button "SUBMIT" at bounding box center [317, 258] width 60 height 14
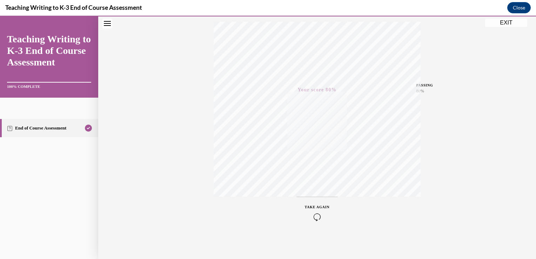
scroll to position [115, 0]
click at [514, 21] on button "EXIT" at bounding box center [506, 23] width 42 height 8
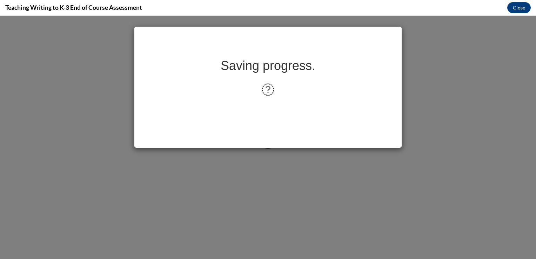
scroll to position [0, 0]
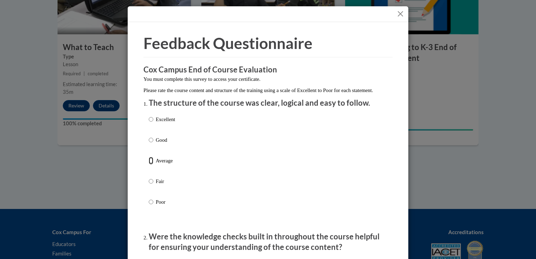
click at [149, 165] on input "Average" at bounding box center [151, 161] width 5 height 8
radio input "true"
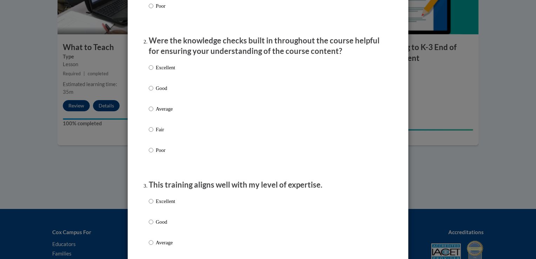
scroll to position [210, 0]
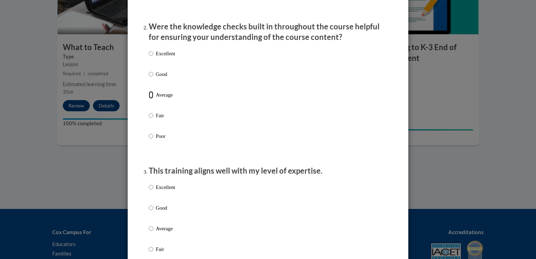
click at [149, 99] on input "Average" at bounding box center [151, 95] width 5 height 8
radio input "true"
click at [149, 233] on input "Average" at bounding box center [151, 229] width 5 height 8
radio input "true"
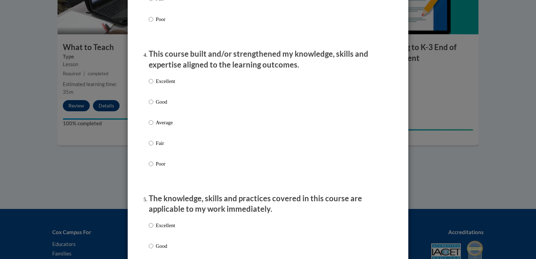
scroll to position [463, 0]
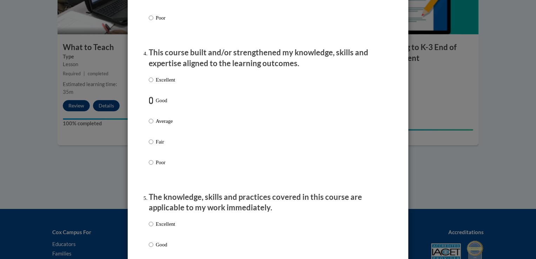
click at [149, 104] on input "Good" at bounding box center [151, 101] width 5 height 8
radio input "true"
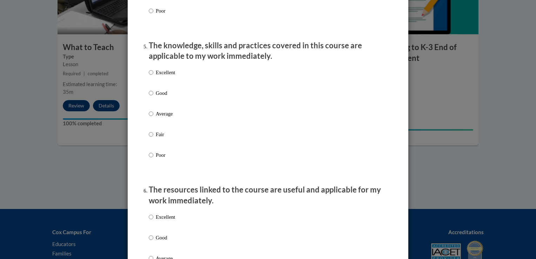
scroll to position [617, 0]
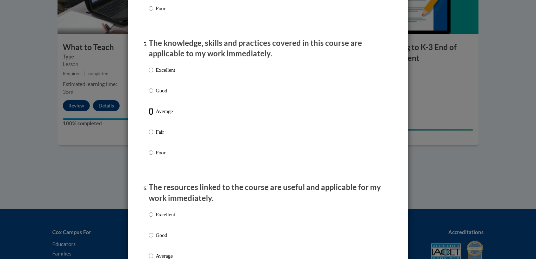
click at [149, 115] on input "Average" at bounding box center [151, 112] width 5 height 8
radio input "true"
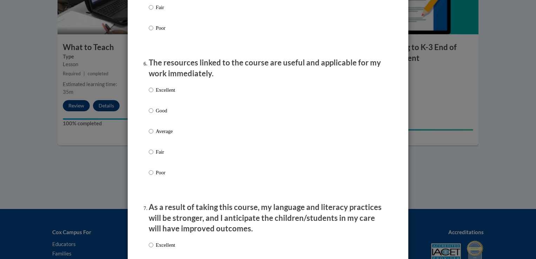
scroll to position [743, 0]
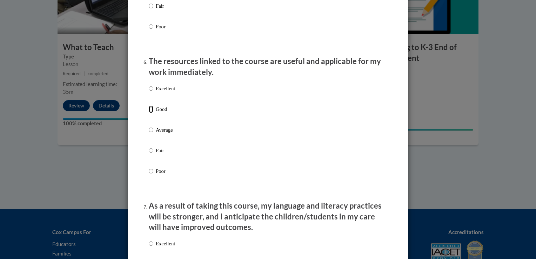
click at [149, 113] on input "Good" at bounding box center [151, 110] width 5 height 8
radio input "true"
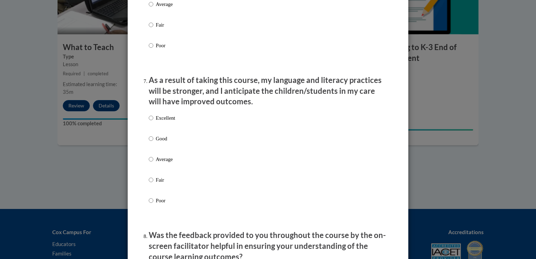
scroll to position [869, 0]
drag, startPoint x: 147, startPoint y: 144, endPoint x: 333, endPoint y: 237, distance: 207.2
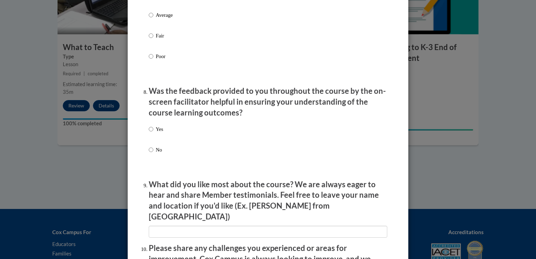
scroll to position [1024, 0]
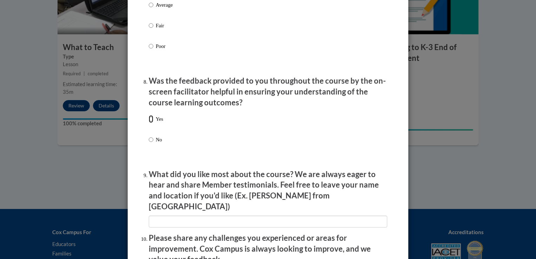
click at [149, 123] on input "Yes" at bounding box center [151, 119] width 5 height 8
radio input "true"
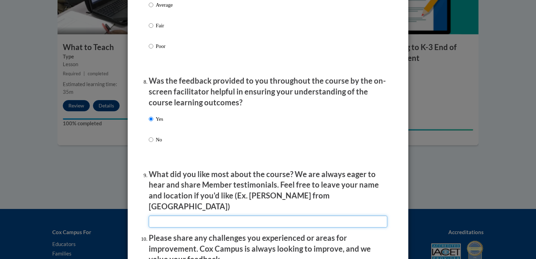
click at [186, 216] on input "textbox" at bounding box center [268, 222] width 238 height 12
type input "The instruction was clear and the delivery was engaging."
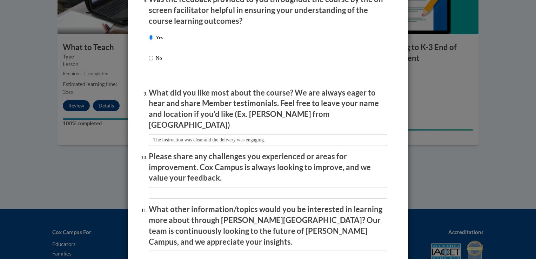
scroll to position [1108, 0]
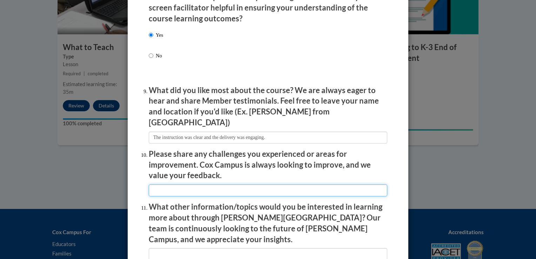
click at [379, 190] on input "textbox" at bounding box center [268, 191] width 238 height 12
click at [337, 190] on input "textbox" at bounding box center [268, 191] width 238 height 12
type input "During assessments I realized I did that some of the content did not resonate w…"
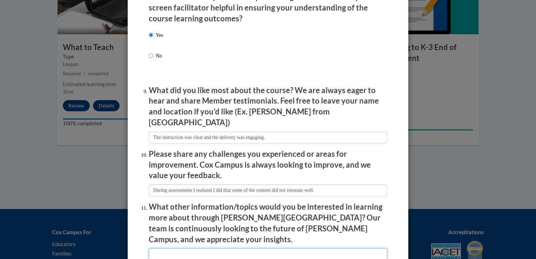
click at [279, 249] on input "textbox" at bounding box center [268, 255] width 238 height 12
type input "n/a"
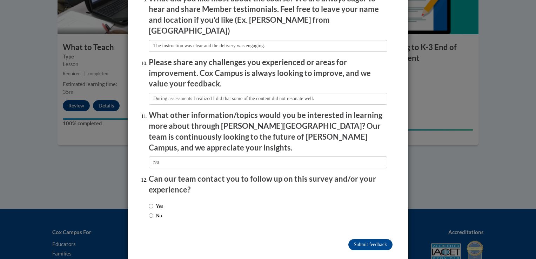
scroll to position [1200, 0]
click at [149, 211] on input "No" at bounding box center [151, 215] width 5 height 8
radio input "true"
click at [373, 239] on input "Submit feedback" at bounding box center [370, 244] width 44 height 11
